Goal: Task Accomplishment & Management: Manage account settings

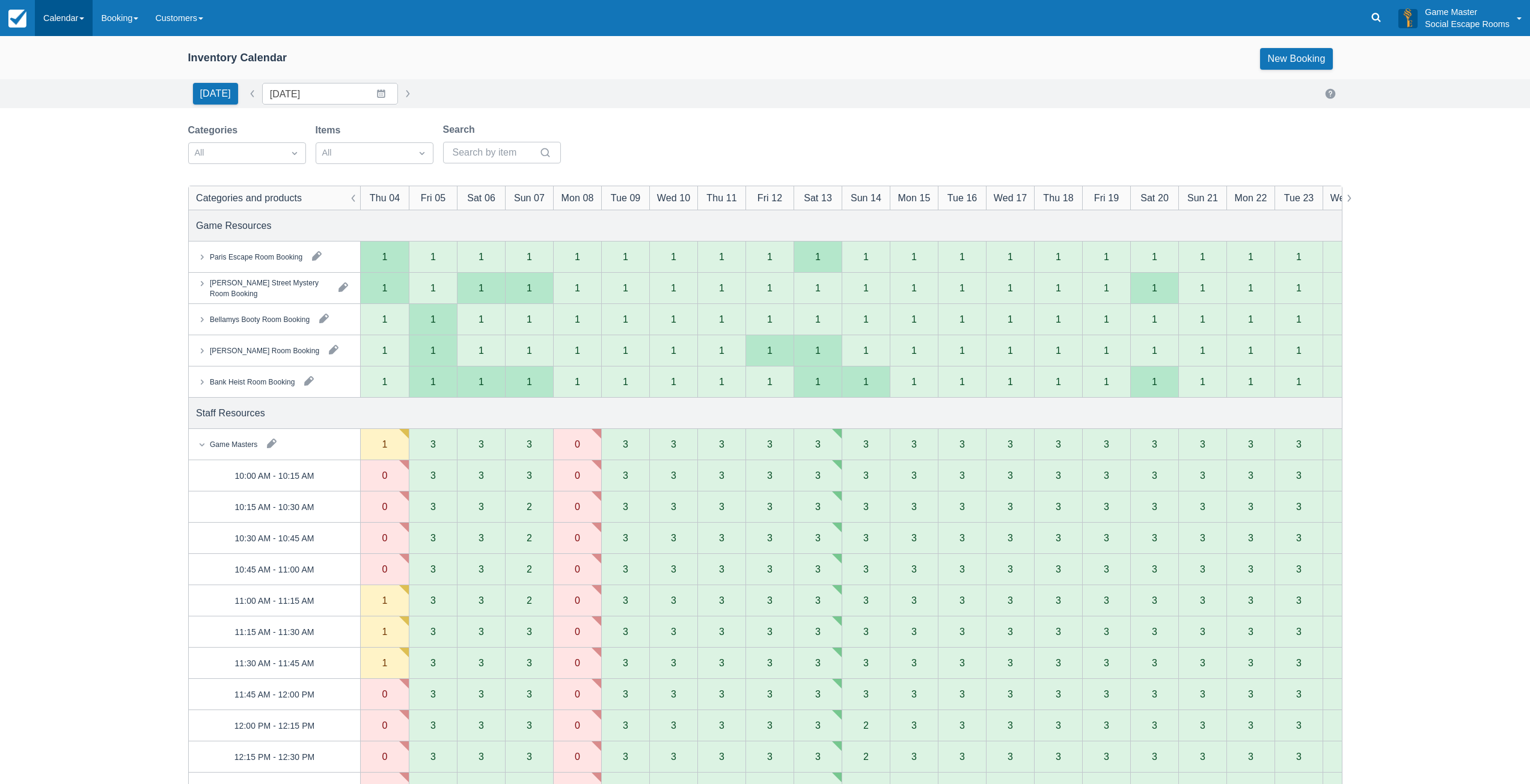
click at [76, 26] on link "Calendar" at bounding box center [63, 18] width 58 height 36
click at [66, 156] on link "Day" at bounding box center [83, 164] width 95 height 26
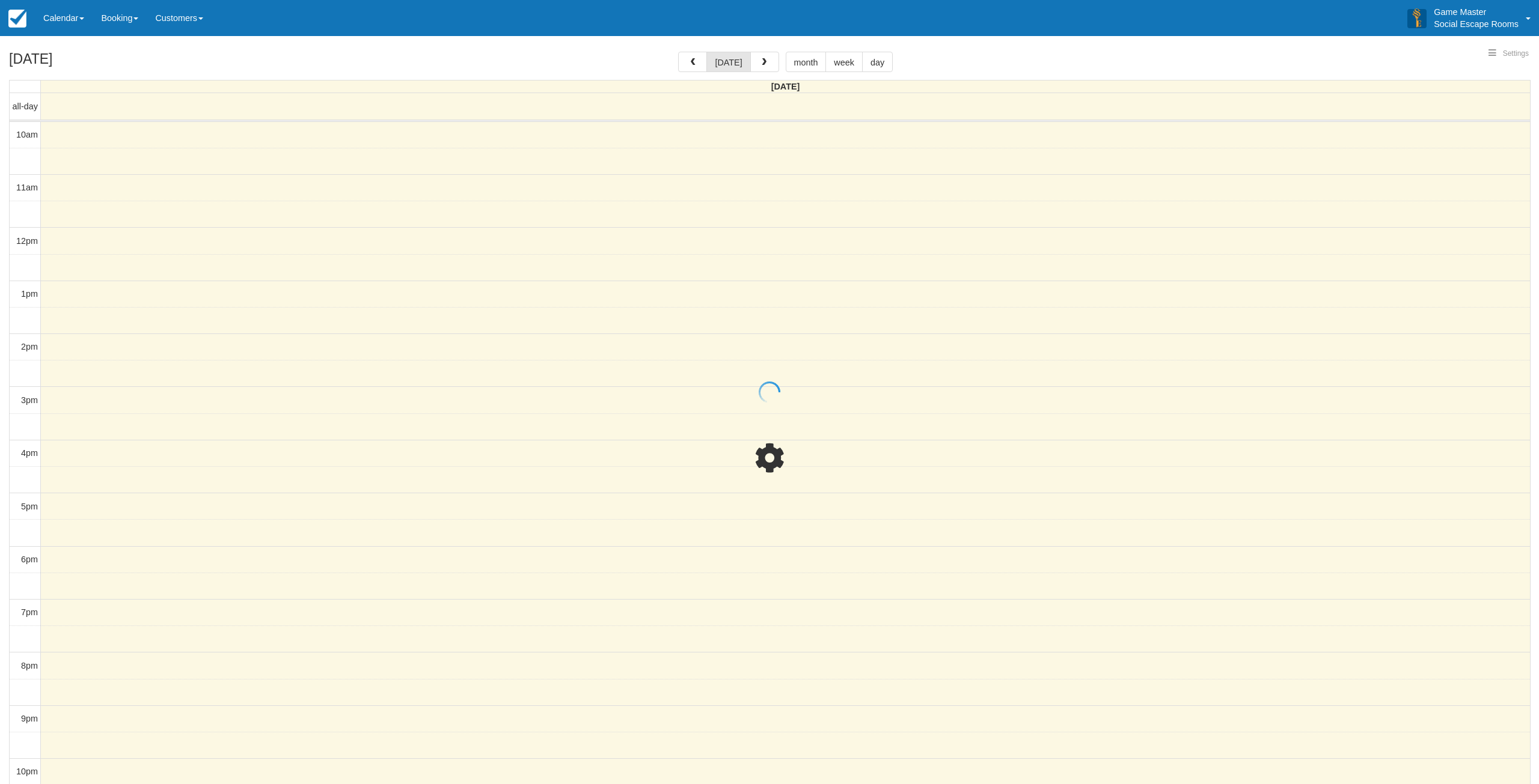
select select
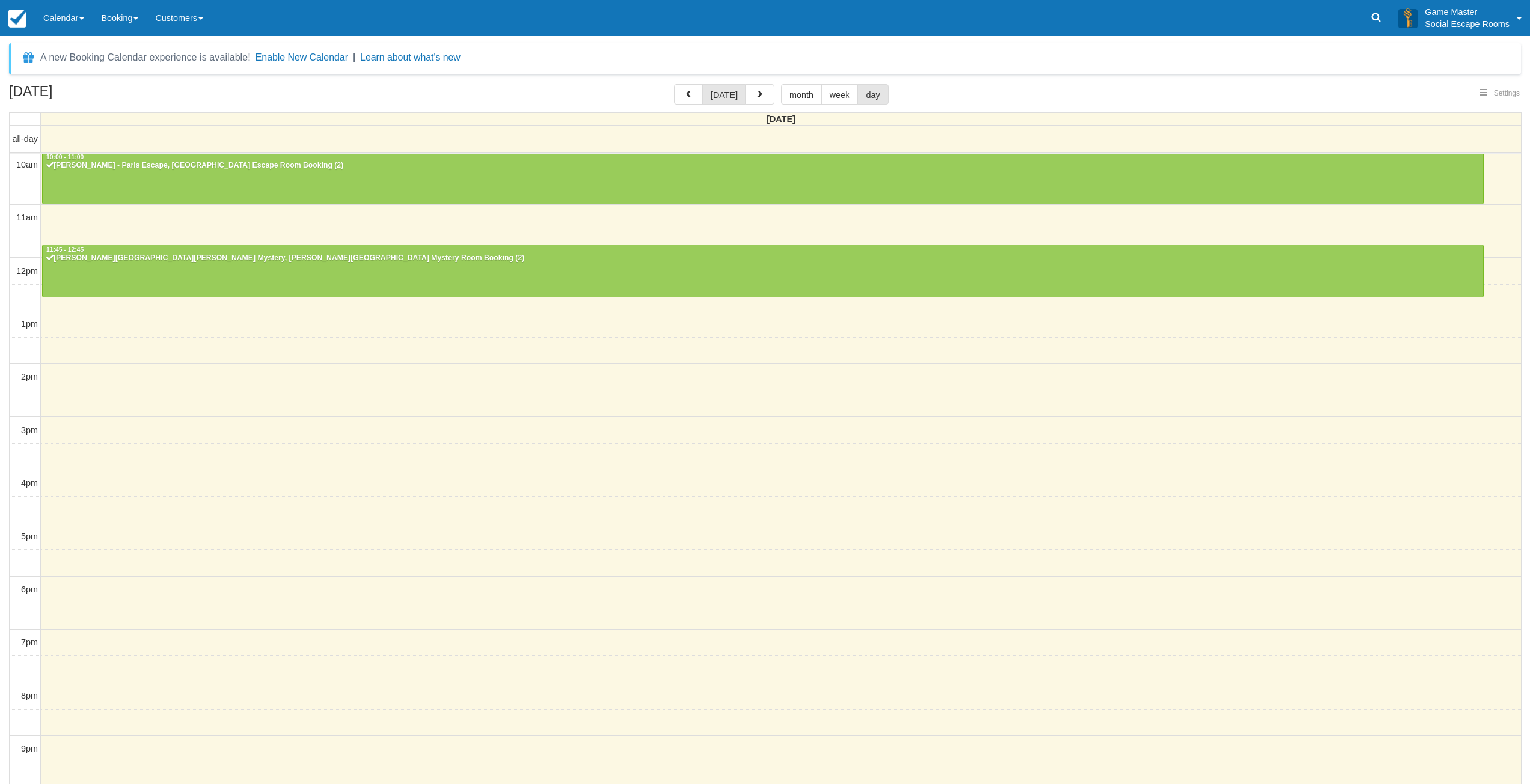
select select
click at [60, 22] on link "Calendar" at bounding box center [63, 18] width 58 height 36
click at [80, 77] on link "Inventory" at bounding box center [83, 77] width 95 height 26
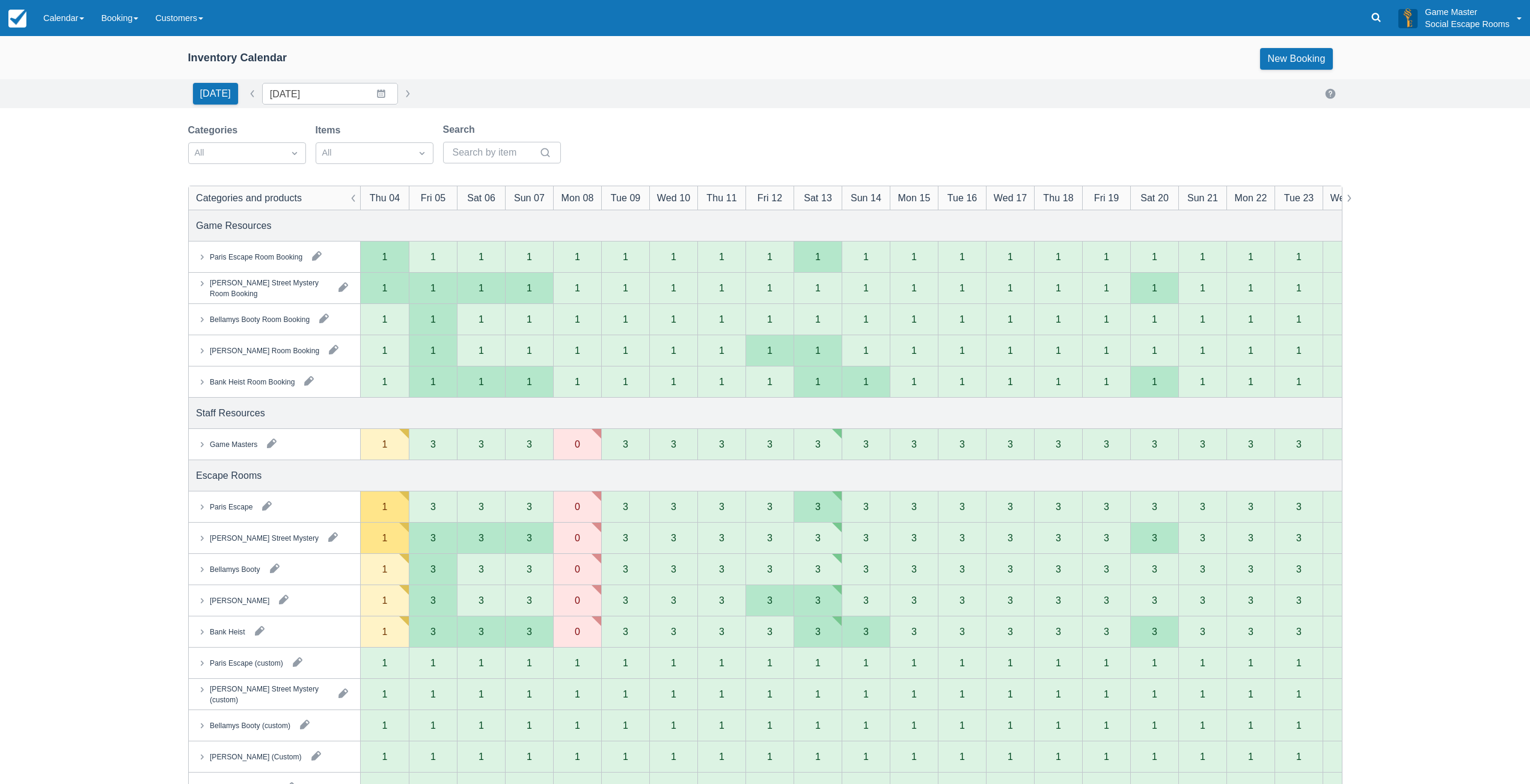
click at [269, 445] on button "button" at bounding box center [272, 444] width 20 height 20
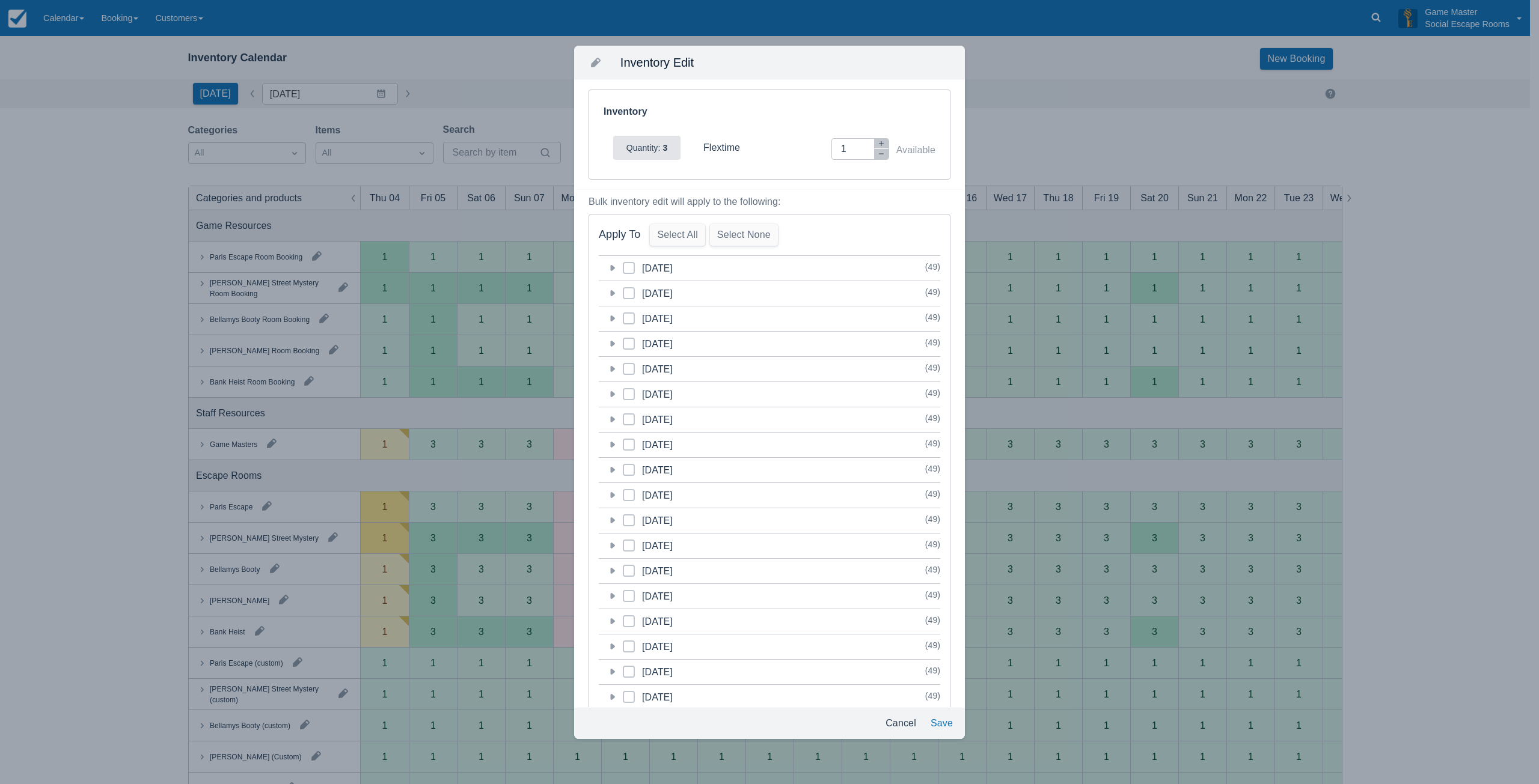
click at [607, 272] on icon at bounding box center [612, 268] width 12 height 12
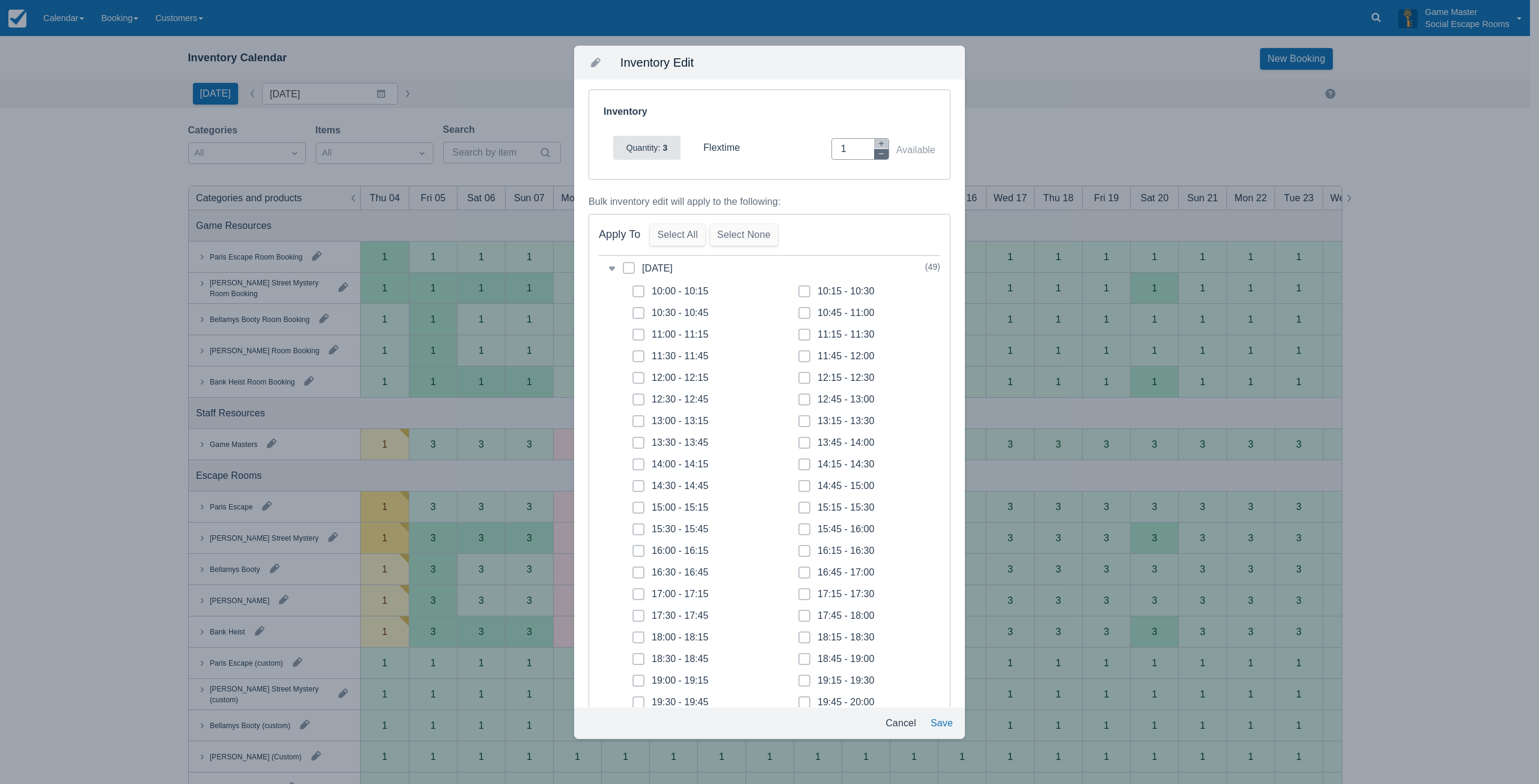
click at [877, 152] on icon "button" at bounding box center [881, 154] width 8 height 8
type input "0"
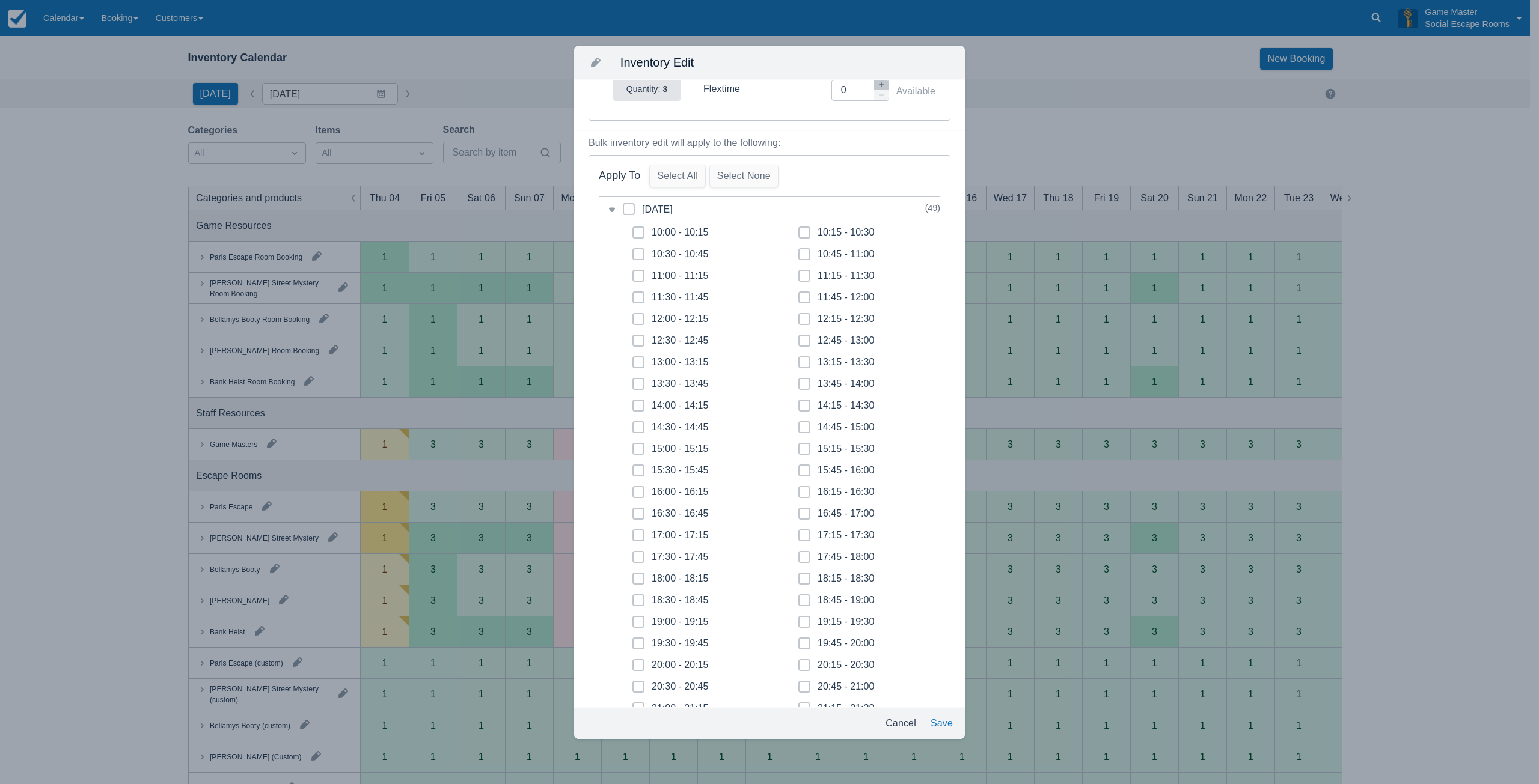
scroll to position [60, 0]
click at [640, 384] on icon at bounding box center [638, 383] width 5 height 5
click at [633, 380] on input "13:30 - 13:45" at bounding box center [632, 379] width 1 height 1
checkbox input "true"
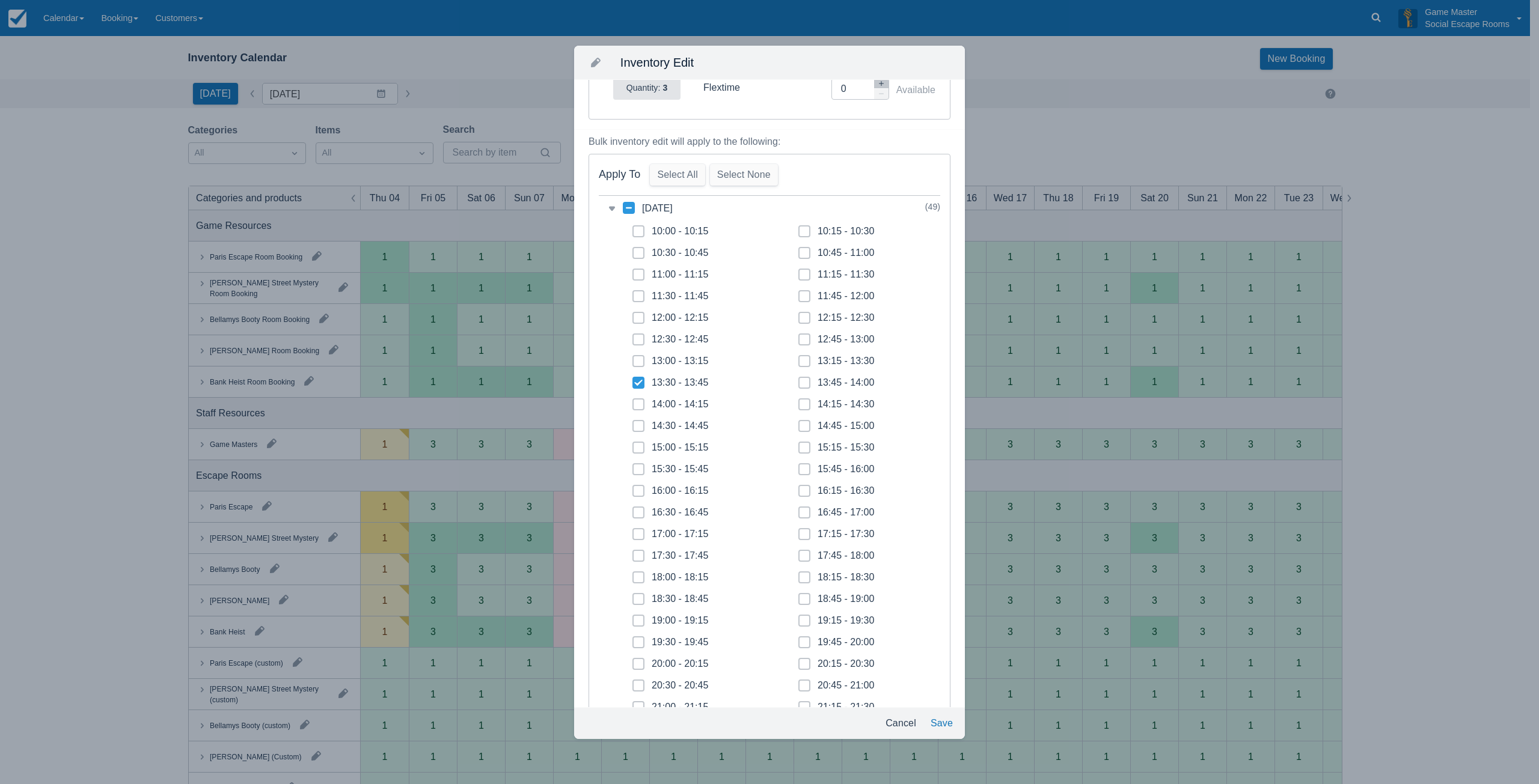
click at [637, 403] on icon at bounding box center [638, 404] width 5 height 5
click at [633, 401] on input "14:00 - 14:15" at bounding box center [632, 401] width 1 height 1
checkbox input "true"
click at [639, 428] on span at bounding box center [638, 430] width 12 height 22
click at [633, 423] on input "14:30 - 14:45" at bounding box center [632, 422] width 1 height 1
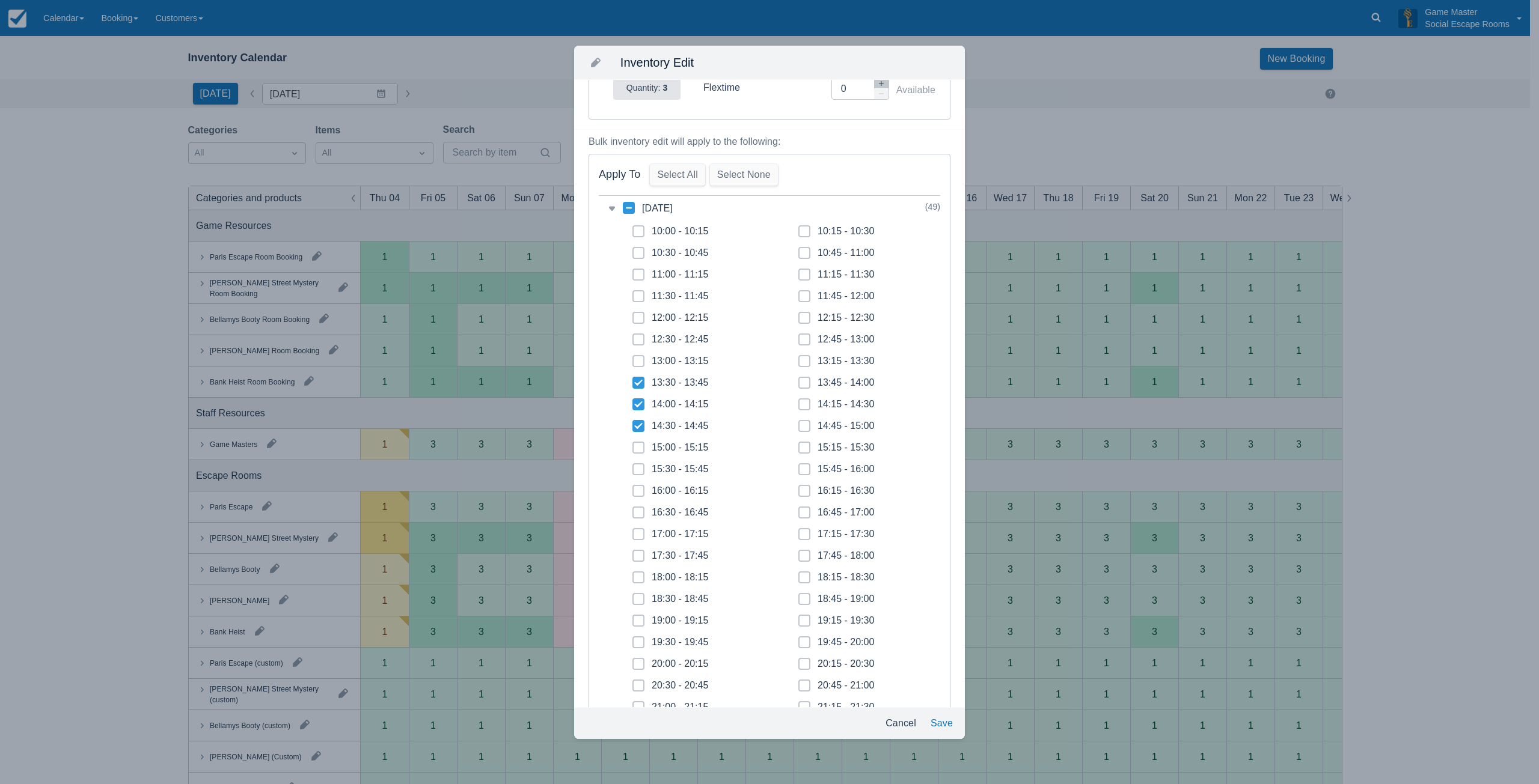
checkbox input "true"
click at [637, 451] on span at bounding box center [638, 452] width 12 height 22
click at [633, 445] on input "15:00 - 15:15" at bounding box center [632, 444] width 1 height 1
checkbox input "true"
click at [799, 385] on span at bounding box center [804, 387] width 12 height 22
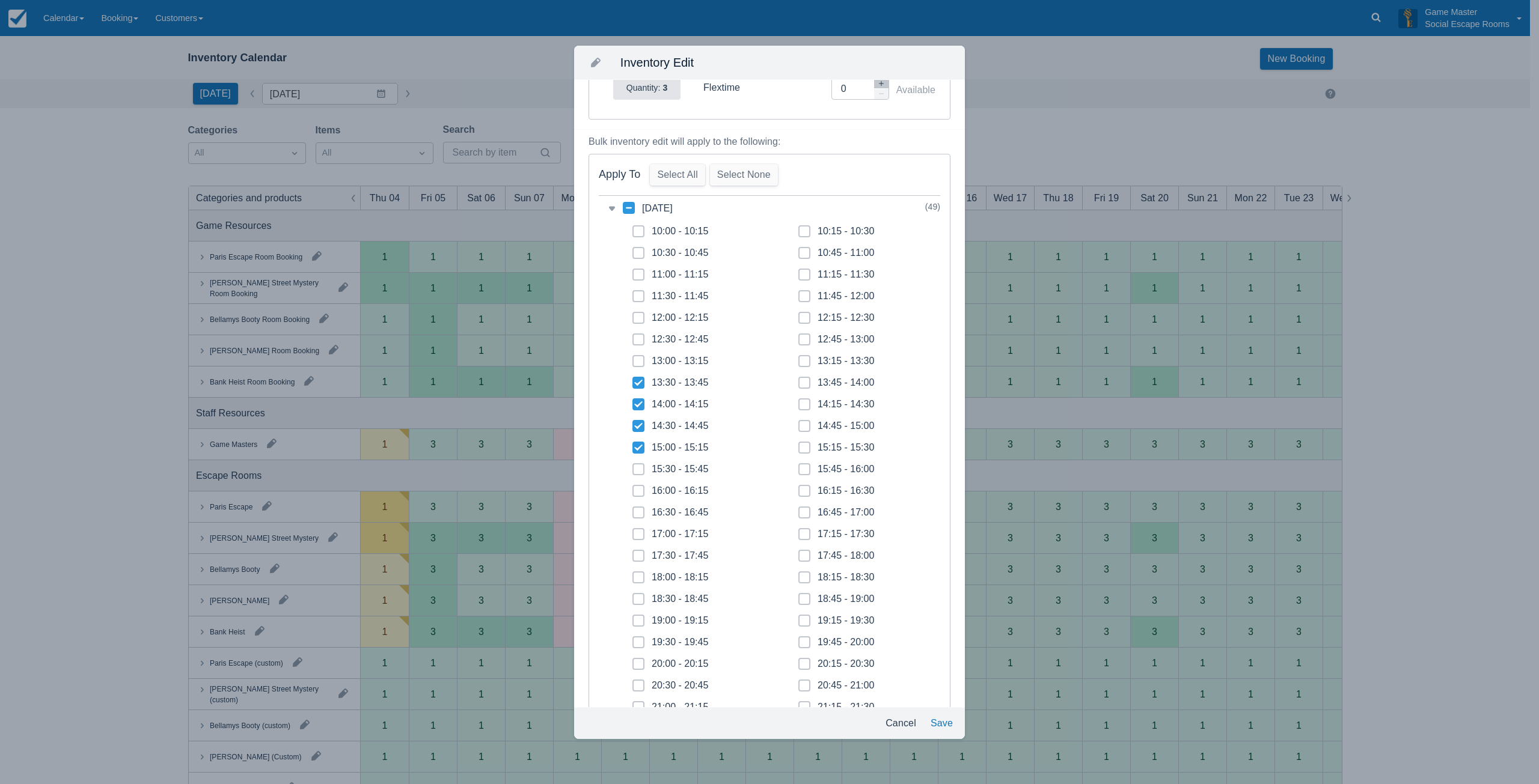
click at [798, 380] on input "13:45 - 14:00" at bounding box center [798, 379] width 1 height 1
checkbox input "true"
click at [801, 405] on icon at bounding box center [804, 404] width 5 height 5
click at [798, 401] on input "14:15 - 14:30" at bounding box center [798, 401] width 1 height 1
checkbox input "true"
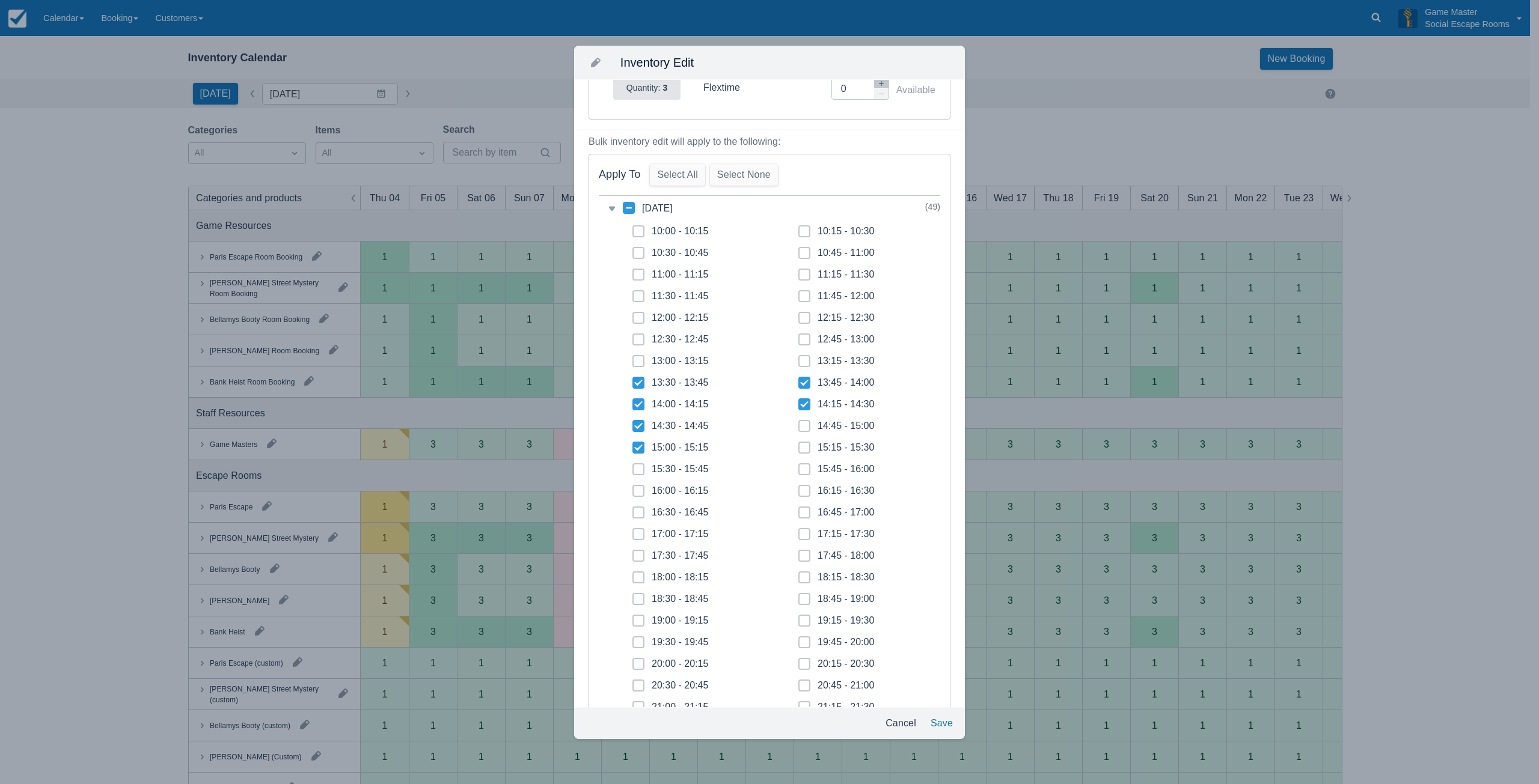
click at [798, 423] on span at bounding box center [804, 430] width 12 height 22
click at [798, 423] on input "14:45 - 15:00" at bounding box center [798, 422] width 1 height 1
checkbox input "true"
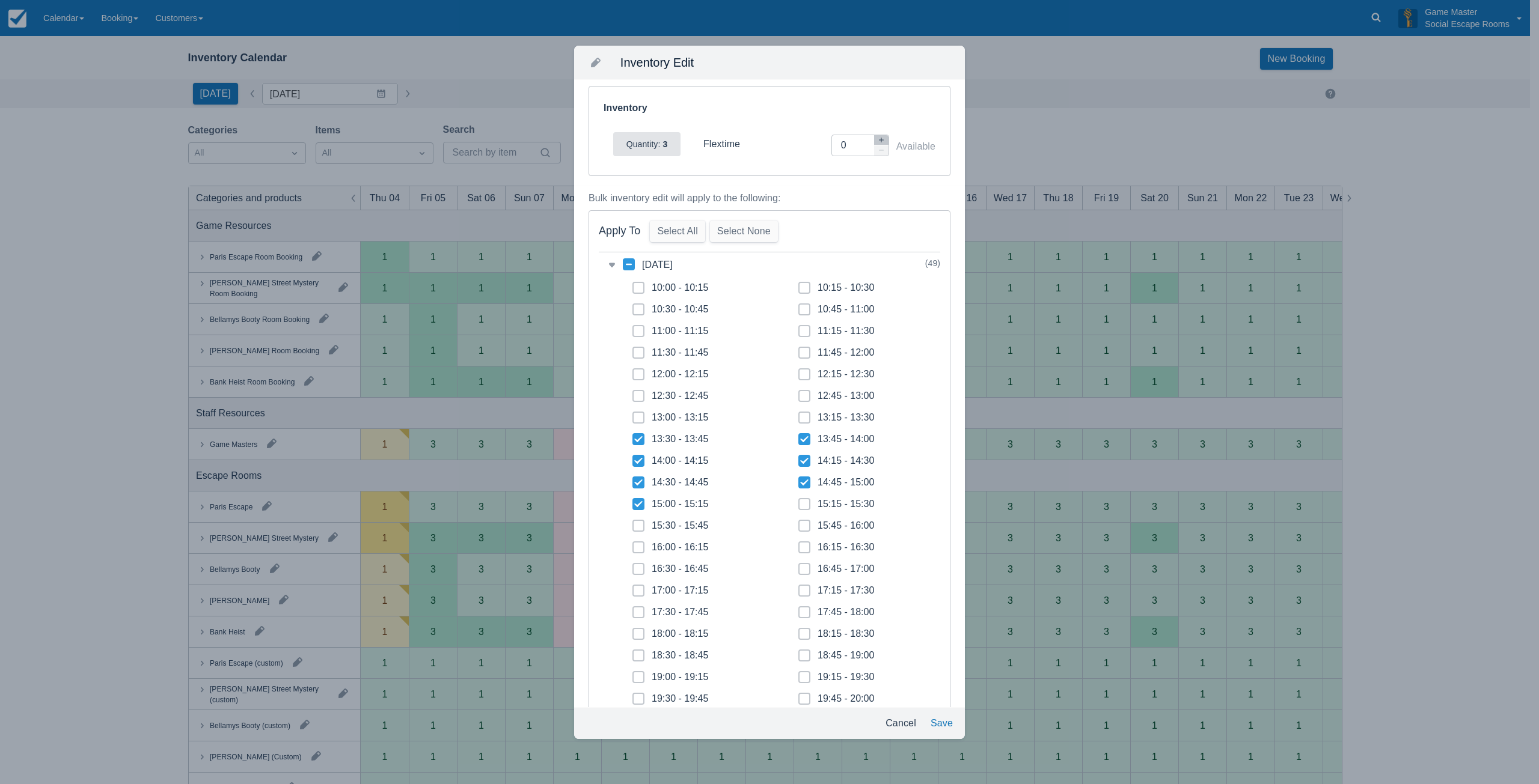
scroll to position [0, 0]
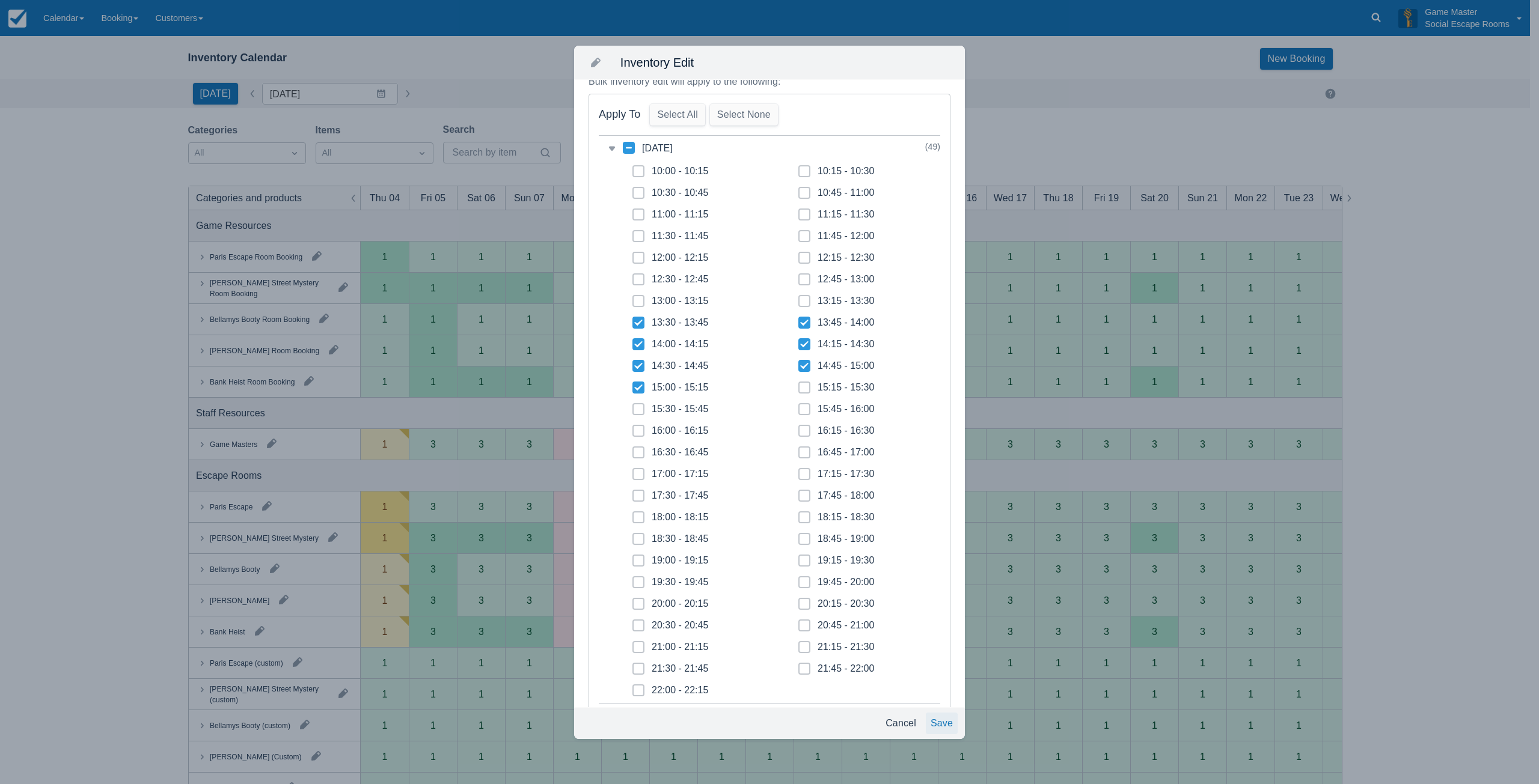
click at [940, 728] on button "Save" at bounding box center [941, 723] width 32 height 22
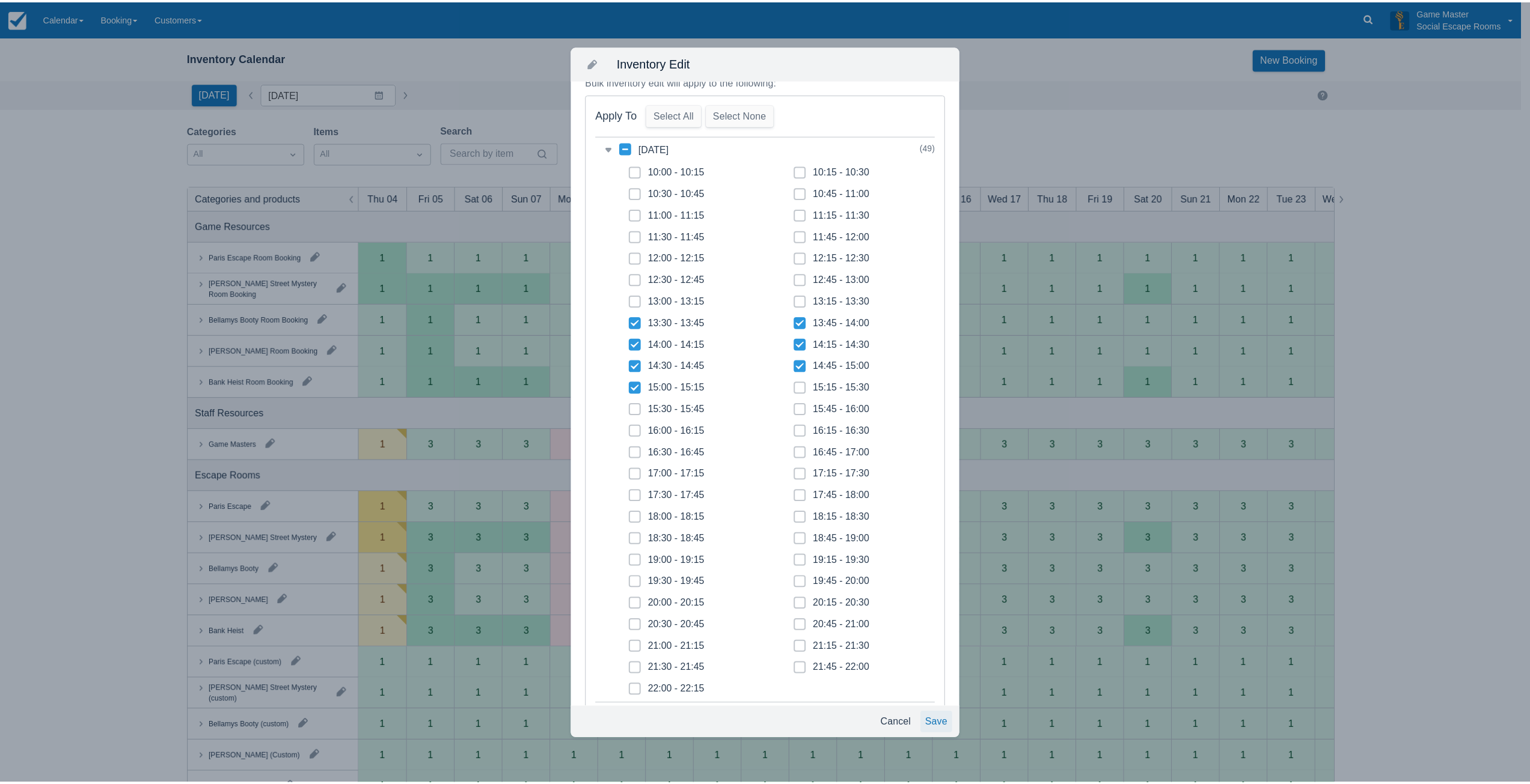
scroll to position [30, 0]
